Goal: Task Accomplishment & Management: Use online tool/utility

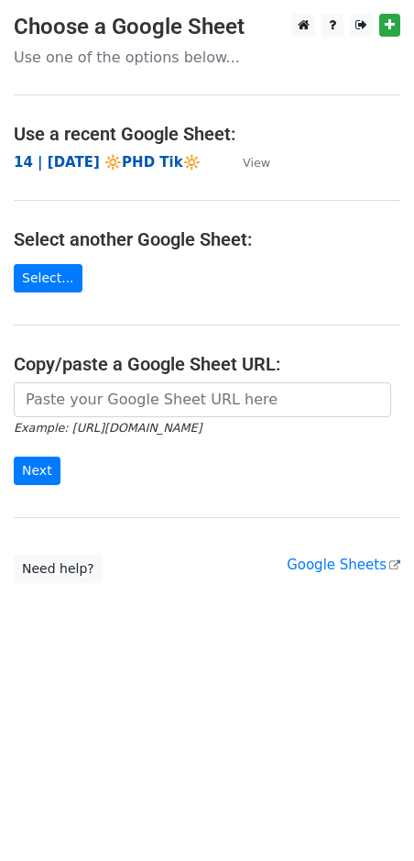
click at [108, 160] on strong "14 | [DATE] 🔆PHD Tik🔆" at bounding box center [107, 162] width 187 height 17
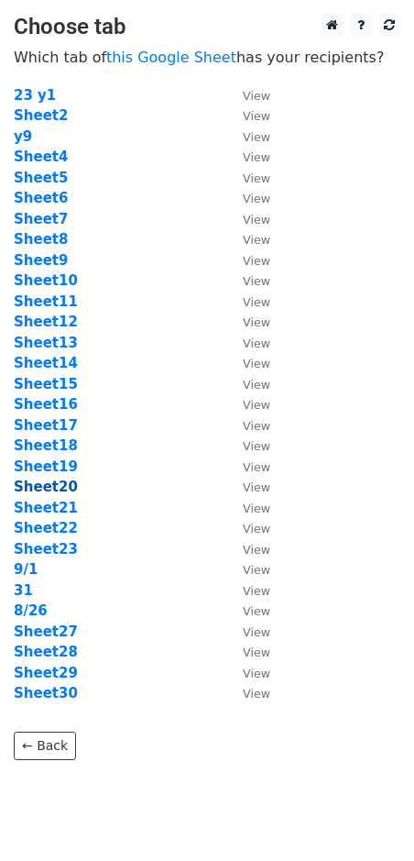
click at [42, 489] on strong "Sheet20" at bounding box center [46, 487] width 64 height 17
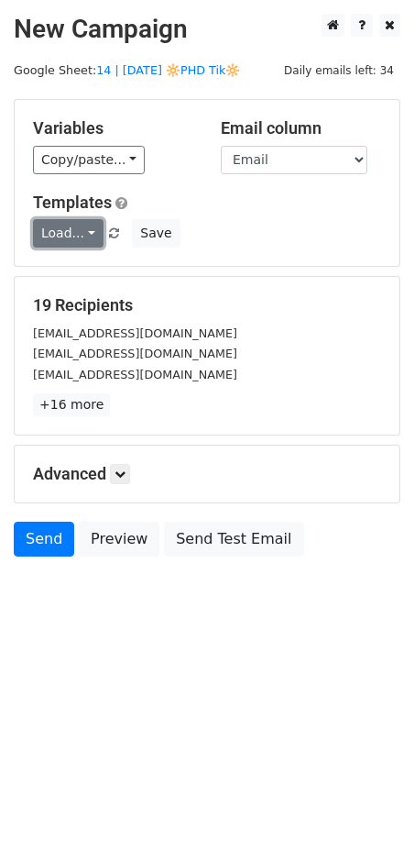
click at [79, 238] on link "Load..." at bounding box center [68, 233] width 71 height 28
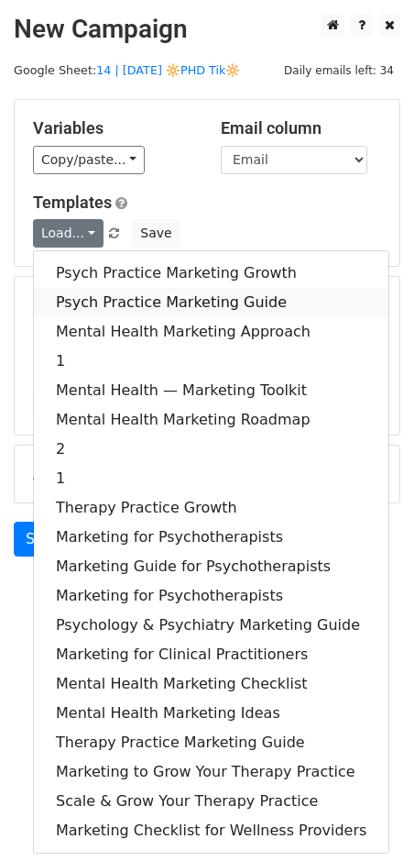
click at [104, 303] on link "Psych Practice Marketing Guide" at bounding box center [211, 302] width 355 height 29
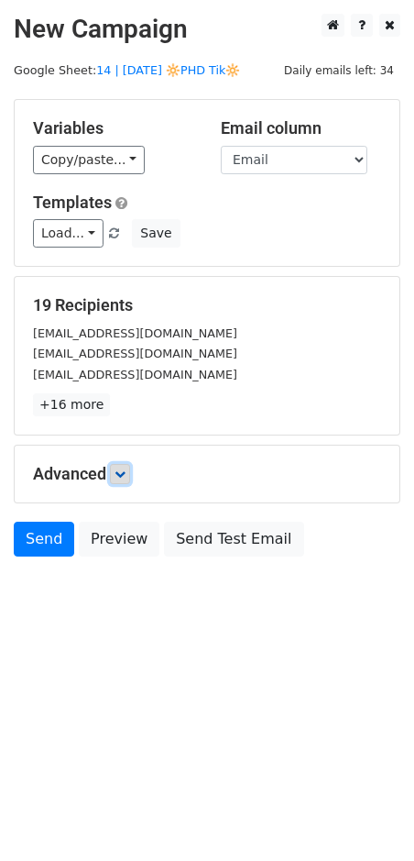
click at [121, 471] on icon at bounding box center [120, 473] width 11 height 11
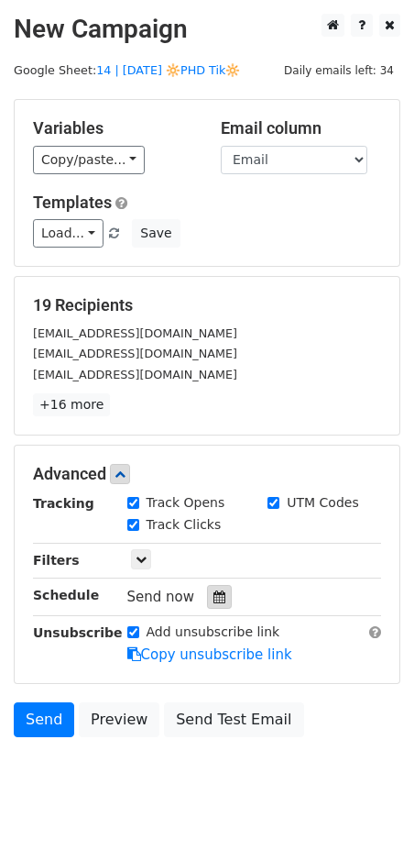
click at [214, 588] on div at bounding box center [219, 597] width 25 height 24
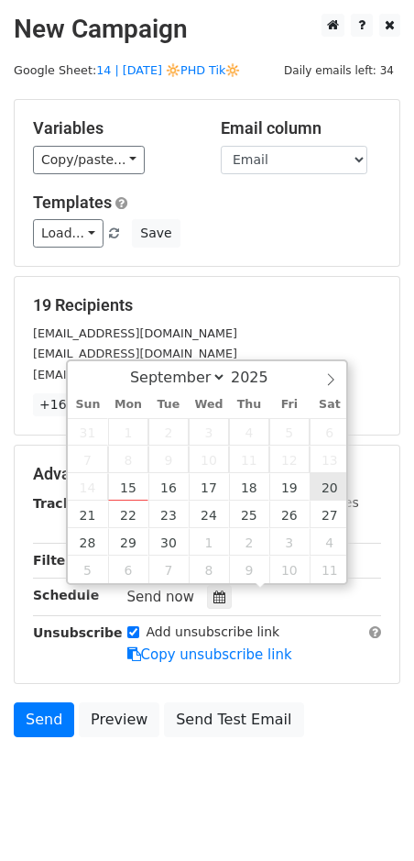
type input "2025-09-20 12:00"
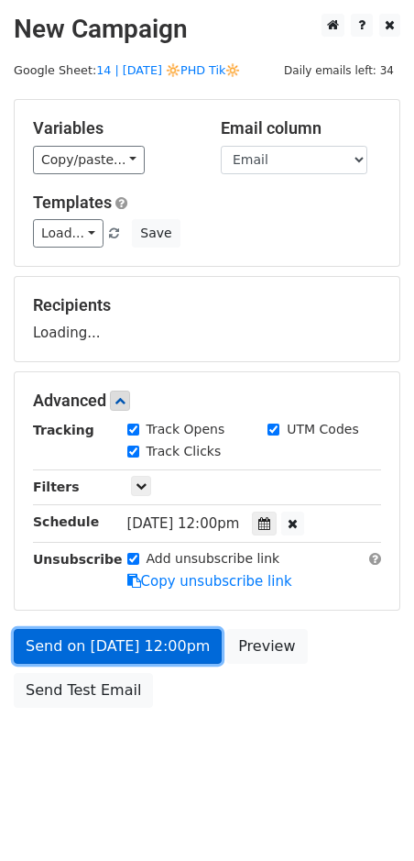
click at [204, 630] on link "Send on Sep 20 at 12:00pm" at bounding box center [118, 646] width 208 height 35
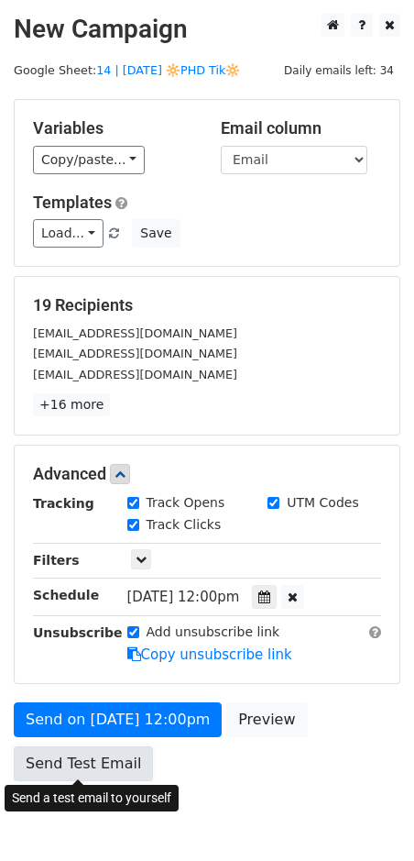
click at [82, 761] on link "Send Test Email" at bounding box center [83, 763] width 139 height 35
click at [113, 765] on link "Send Test Email" at bounding box center [83, 763] width 139 height 35
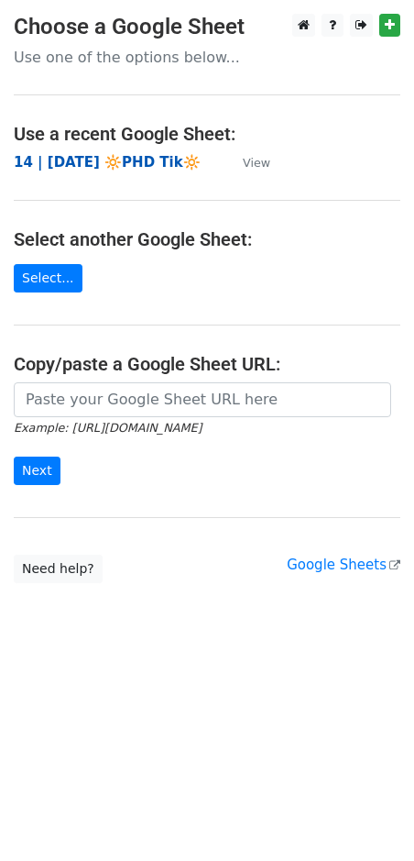
click at [120, 159] on strong "14 | [DATE] 🔆PHD Tik🔆" at bounding box center [107, 162] width 187 height 17
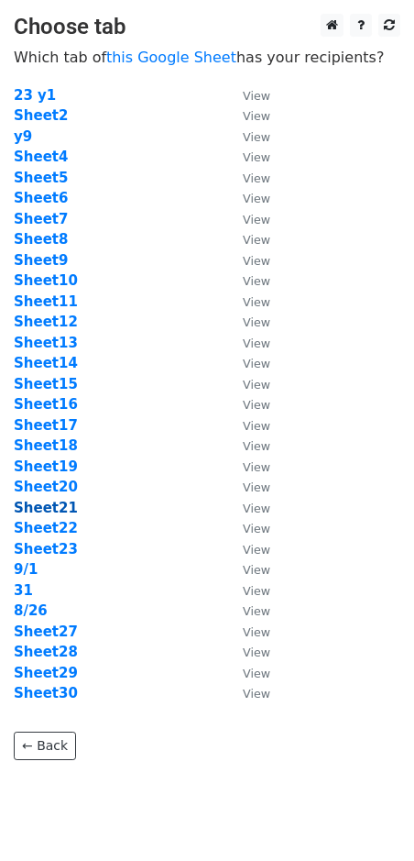
click at [58, 512] on strong "Sheet21" at bounding box center [46, 508] width 64 height 17
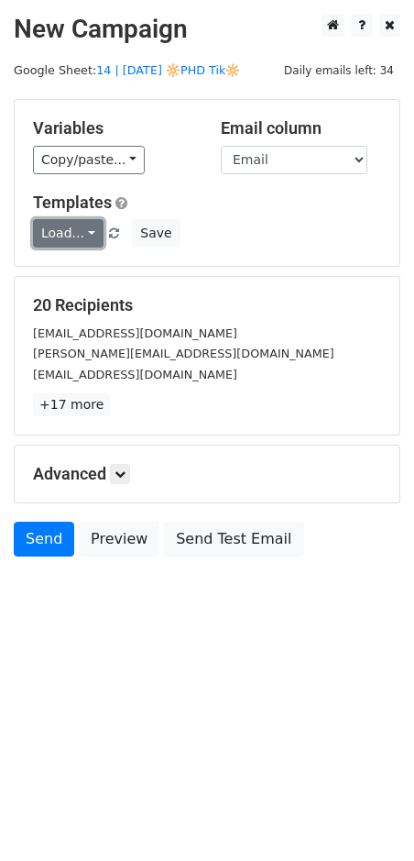
click at [61, 237] on link "Load..." at bounding box center [68, 233] width 71 height 28
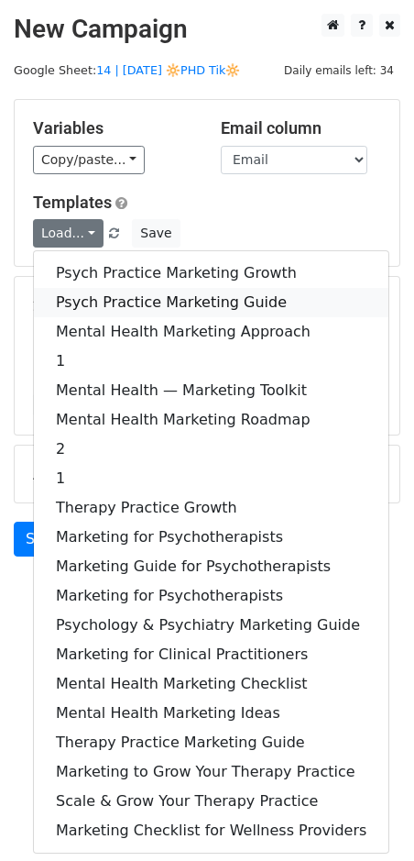
click at [116, 292] on link "Psych Practice Marketing Guide" at bounding box center [211, 302] width 355 height 29
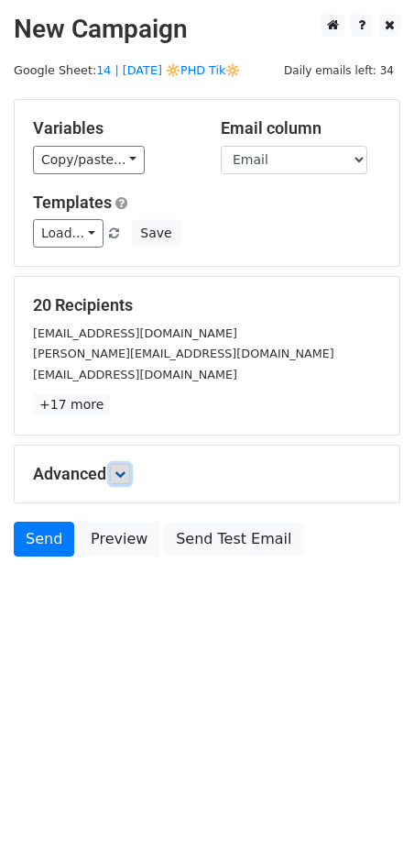
click at [126, 474] on icon at bounding box center [120, 473] width 11 height 11
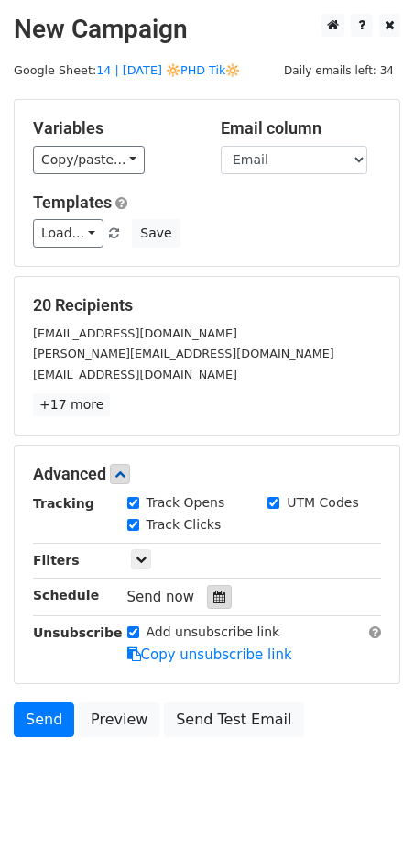
click at [215, 604] on div at bounding box center [219, 597] width 25 height 24
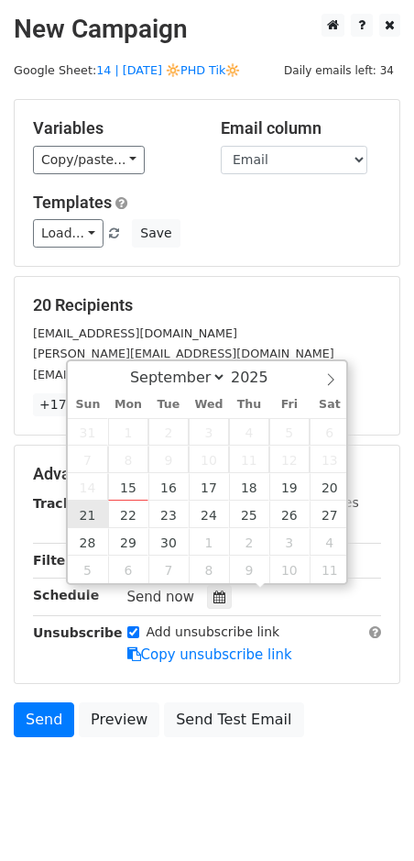
type input "2025-09-21 12:00"
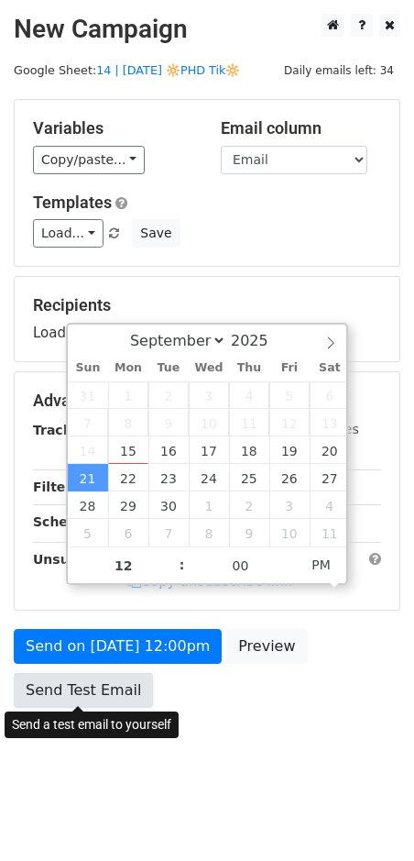
click at [93, 681] on link "Send Test Email" at bounding box center [83, 690] width 139 height 35
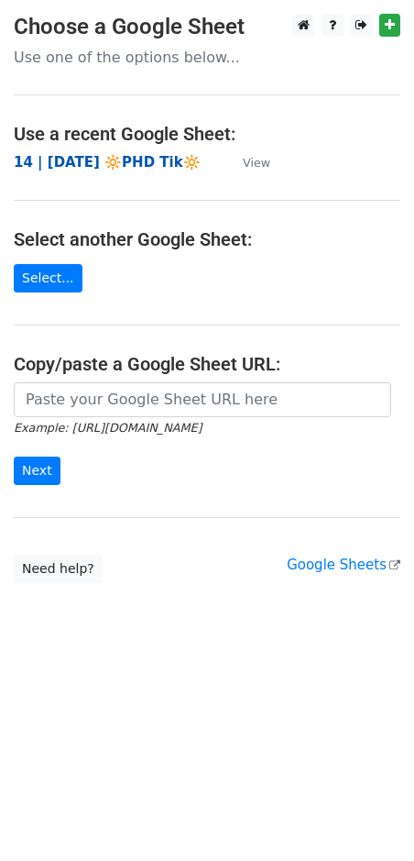
click at [130, 160] on strong "14 | [DATE] 🔆PHD Tik🔆" at bounding box center [107, 162] width 187 height 17
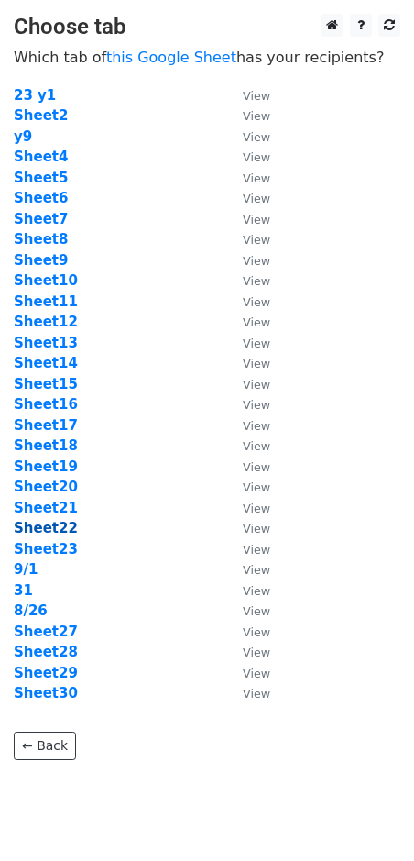
click at [49, 527] on strong "Sheet22" at bounding box center [46, 528] width 64 height 17
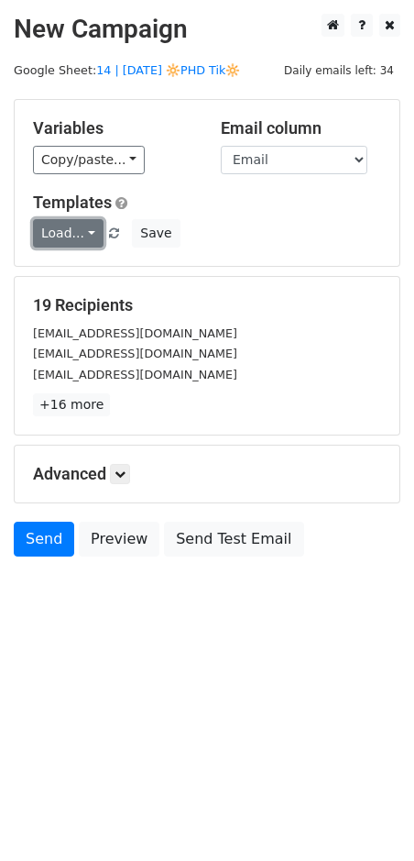
click at [70, 226] on link "Load..." at bounding box center [68, 233] width 71 height 28
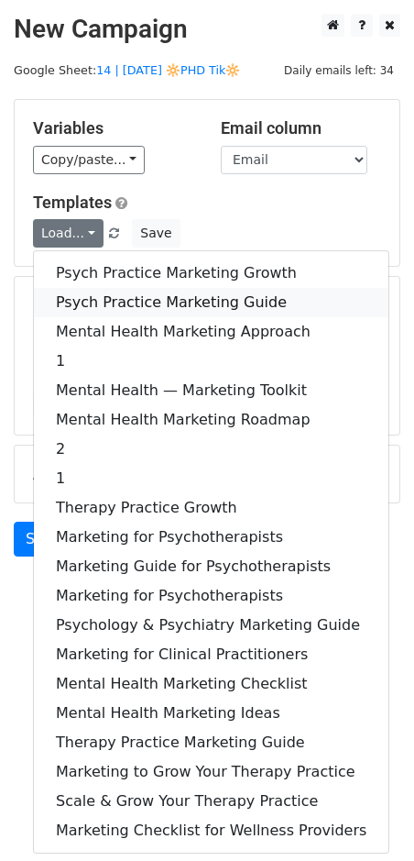
click at [108, 303] on link "Psych Practice Marketing Guide" at bounding box center [211, 302] width 355 height 29
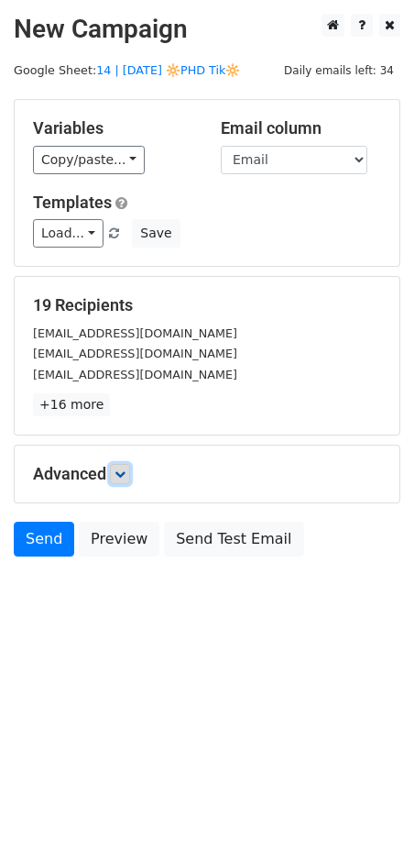
click at [130, 468] on link at bounding box center [120, 474] width 20 height 20
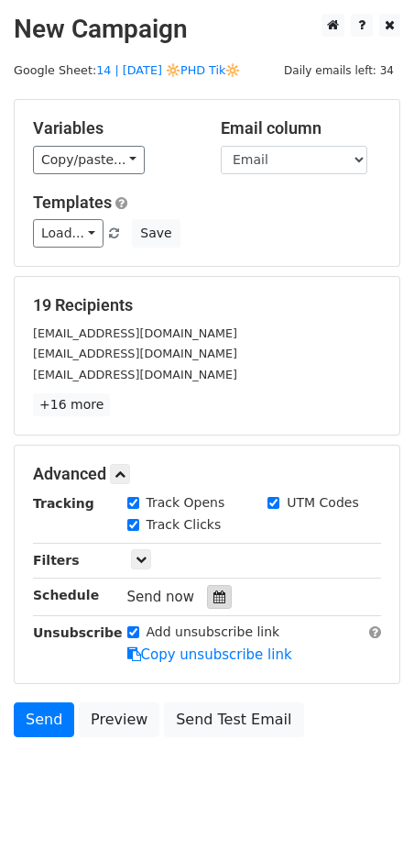
click at [211, 605] on div at bounding box center [219, 597] width 25 height 24
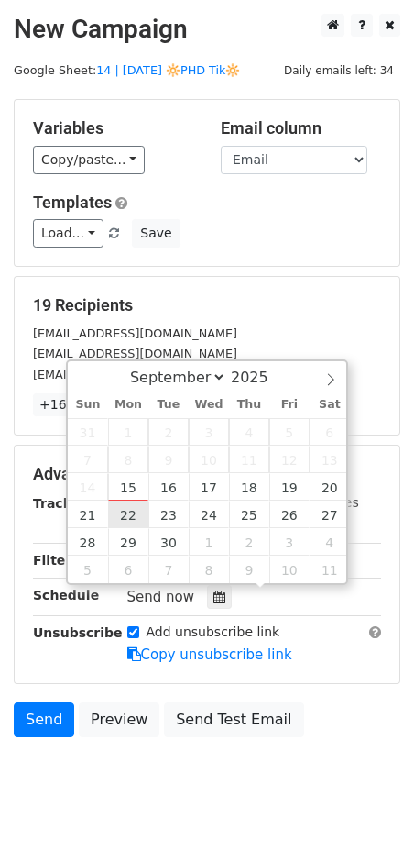
type input "[DATE] 12:00"
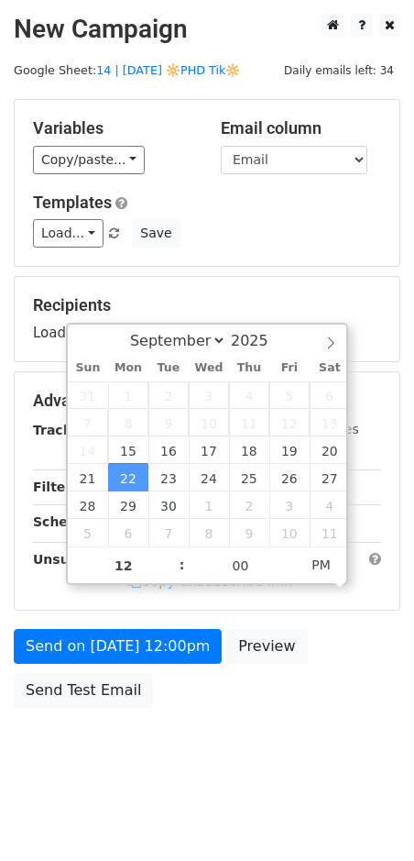
click at [105, 670] on div "Send on [DATE] 12:00pm Preview Send Test Email" at bounding box center [207, 673] width 414 height 88
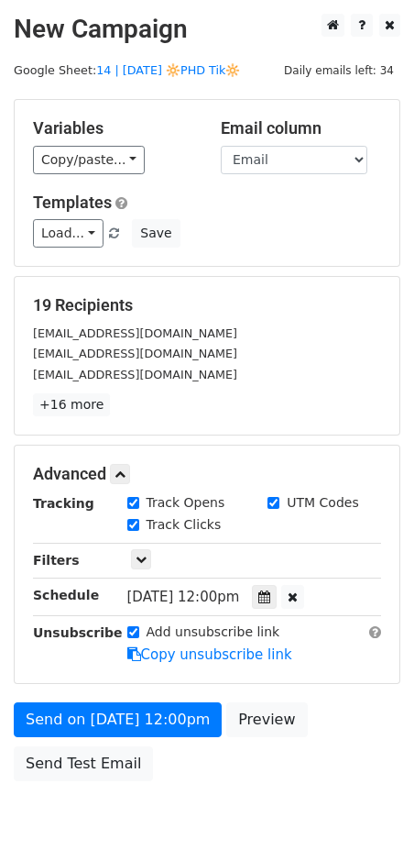
click at [89, 693] on form "Variables Copy/paste... {{Name}} {{Email}} Email column Name Email Templates Lo…" at bounding box center [207, 444] width 387 height 691
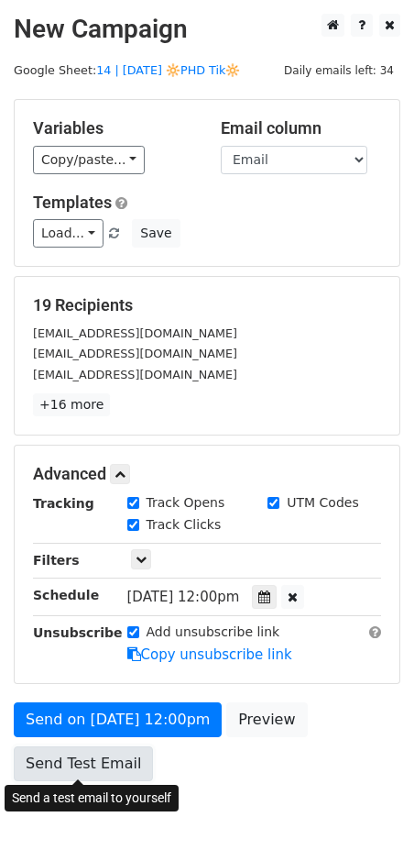
click at [90, 752] on link "Send Test Email" at bounding box center [83, 763] width 139 height 35
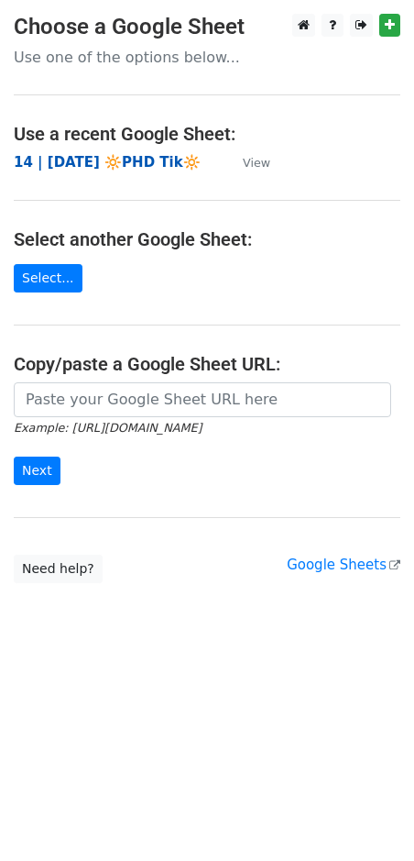
click at [128, 161] on strong "14 | AUG 26 🔆PHD Tik🔆" at bounding box center [107, 162] width 187 height 17
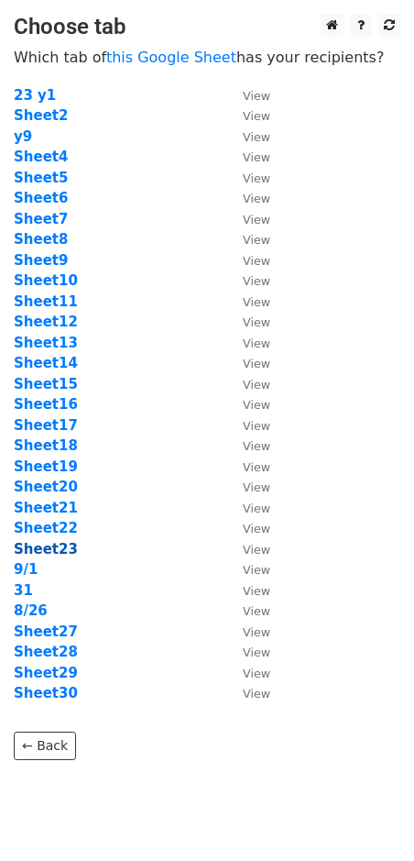
click at [57, 543] on strong "Sheet23" at bounding box center [46, 549] width 64 height 17
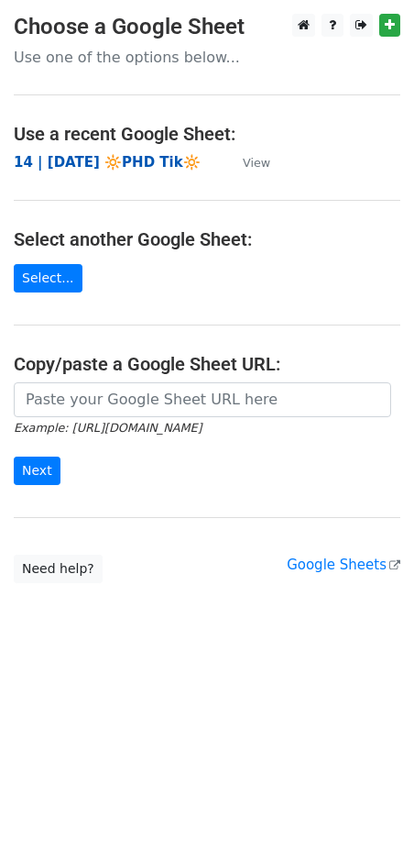
click at [102, 158] on strong "14 | [DATE] 🔆PHD Tik🔆" at bounding box center [107, 162] width 187 height 17
click at [127, 159] on strong "14 | [DATE] 🔆PHD Tik🔆" at bounding box center [107, 162] width 187 height 17
click at [96, 160] on strong "14 | [DATE] 🔆PHD Tik🔆" at bounding box center [107, 162] width 187 height 17
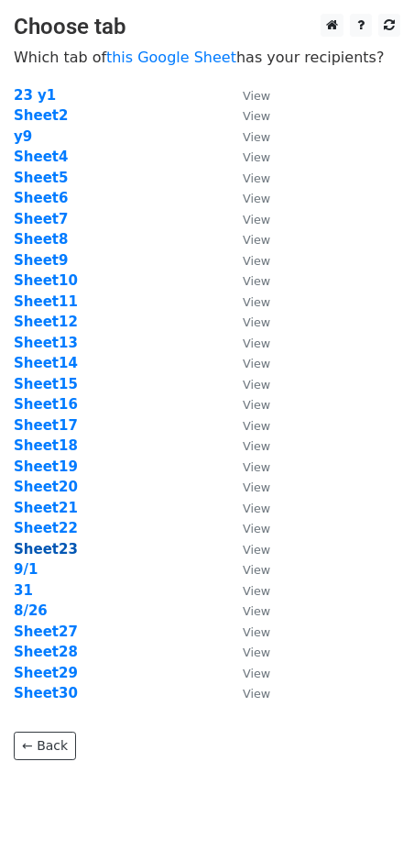
click at [54, 547] on strong "Sheet23" at bounding box center [46, 549] width 64 height 17
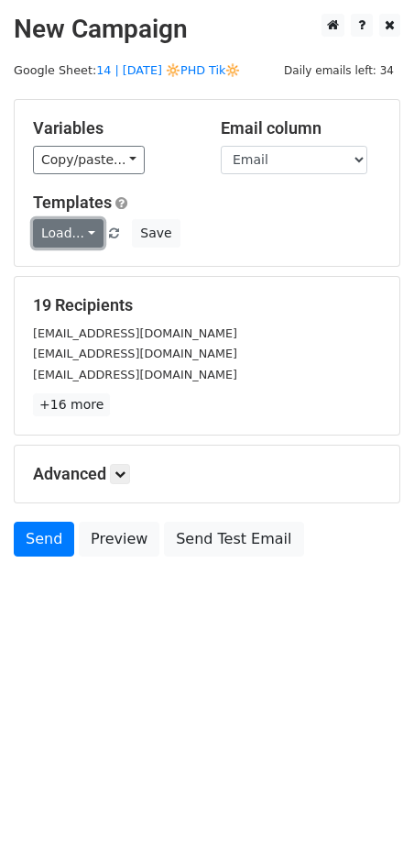
click at [63, 239] on link "Load..." at bounding box center [68, 233] width 71 height 28
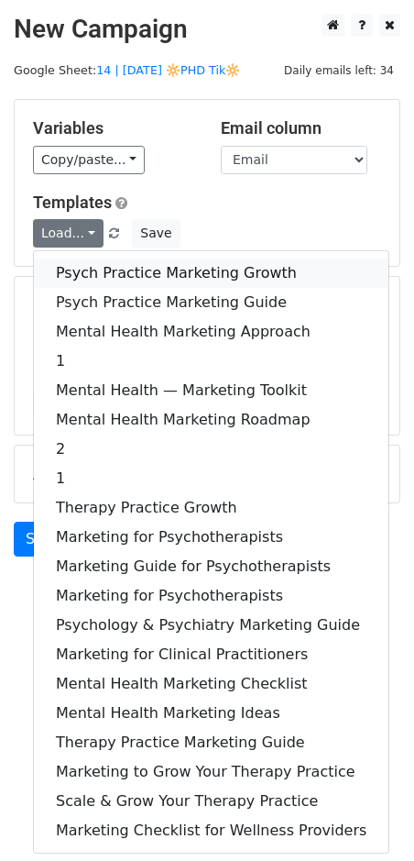
click at [71, 266] on link "Psych Practice Marketing Growth" at bounding box center [211, 273] width 355 height 29
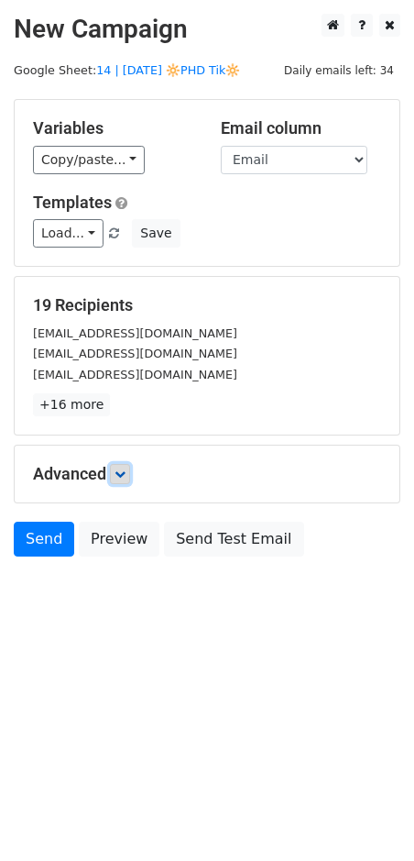
click at [119, 472] on icon at bounding box center [120, 473] width 11 height 11
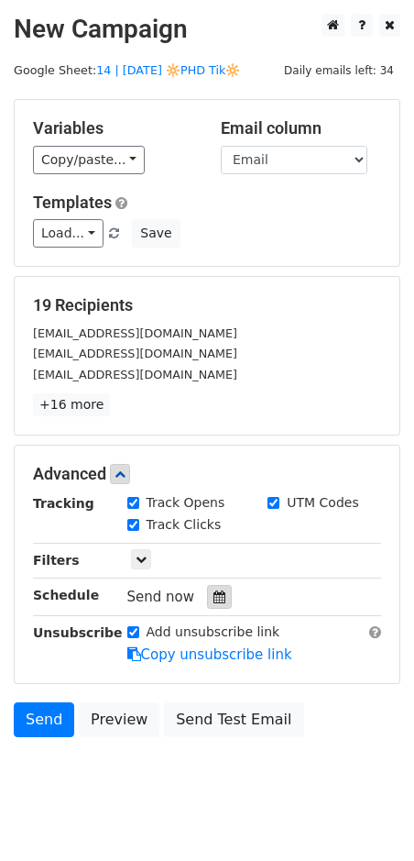
click at [220, 598] on div at bounding box center [219, 597] width 25 height 24
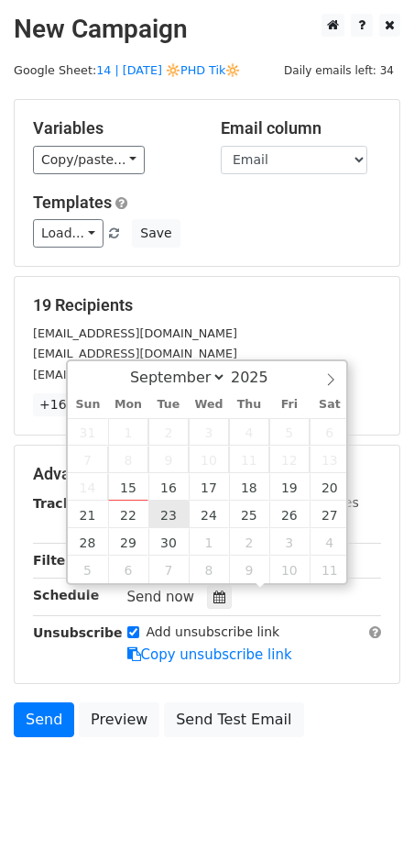
type input "2025-09-23 12:00"
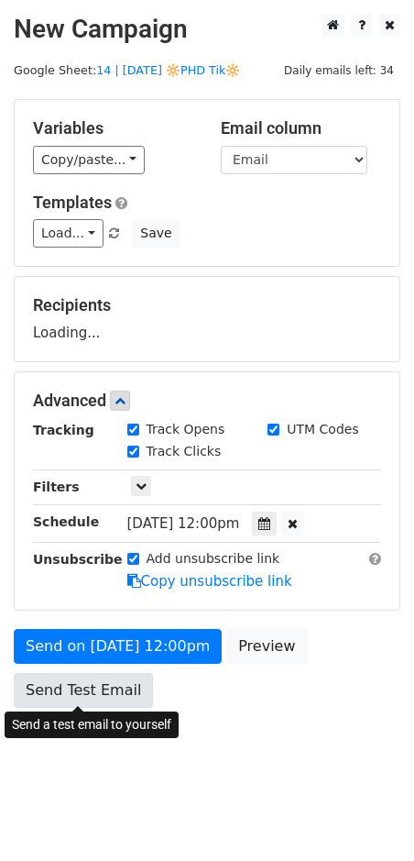
click at [125, 700] on link "Send Test Email" at bounding box center [83, 690] width 139 height 35
